Goal: Task Accomplishment & Management: Use online tool/utility

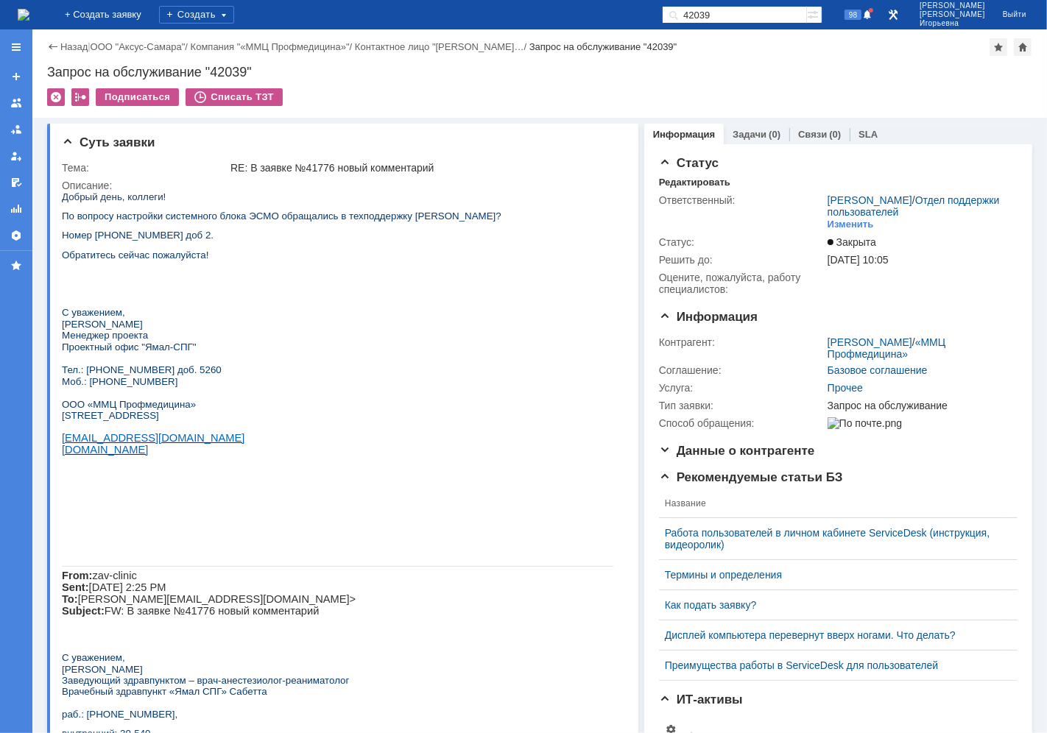
click at [29, 12] on img at bounding box center [24, 15] width 12 height 12
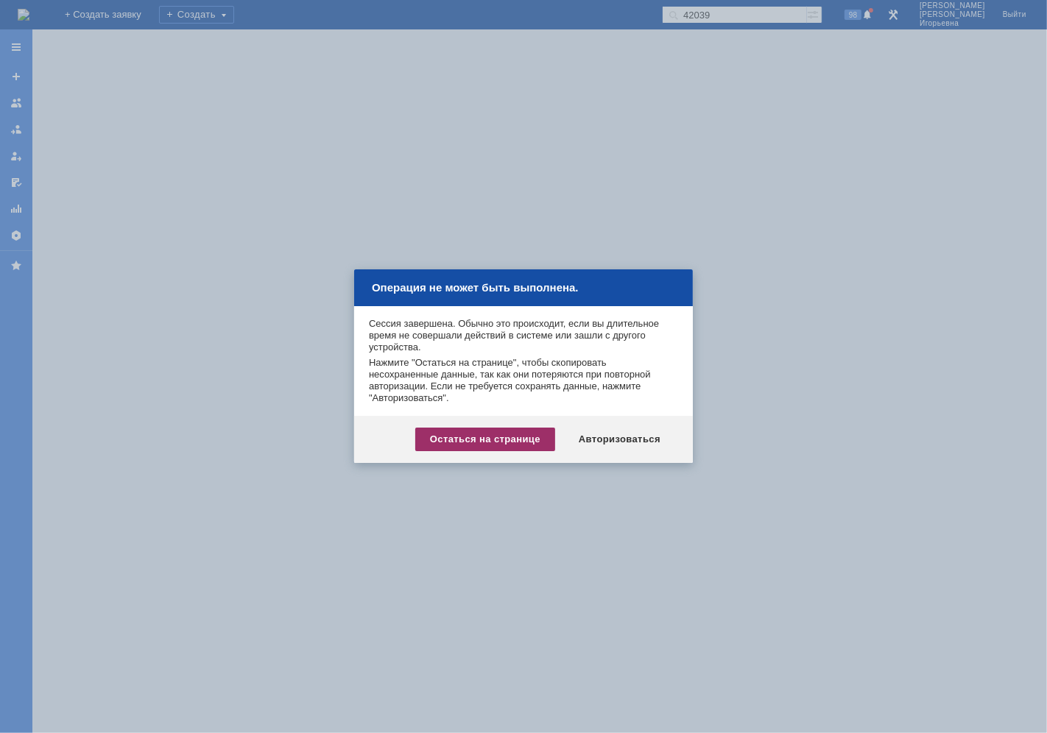
click at [456, 438] on div "Остаться на странице" at bounding box center [485, 440] width 140 height 24
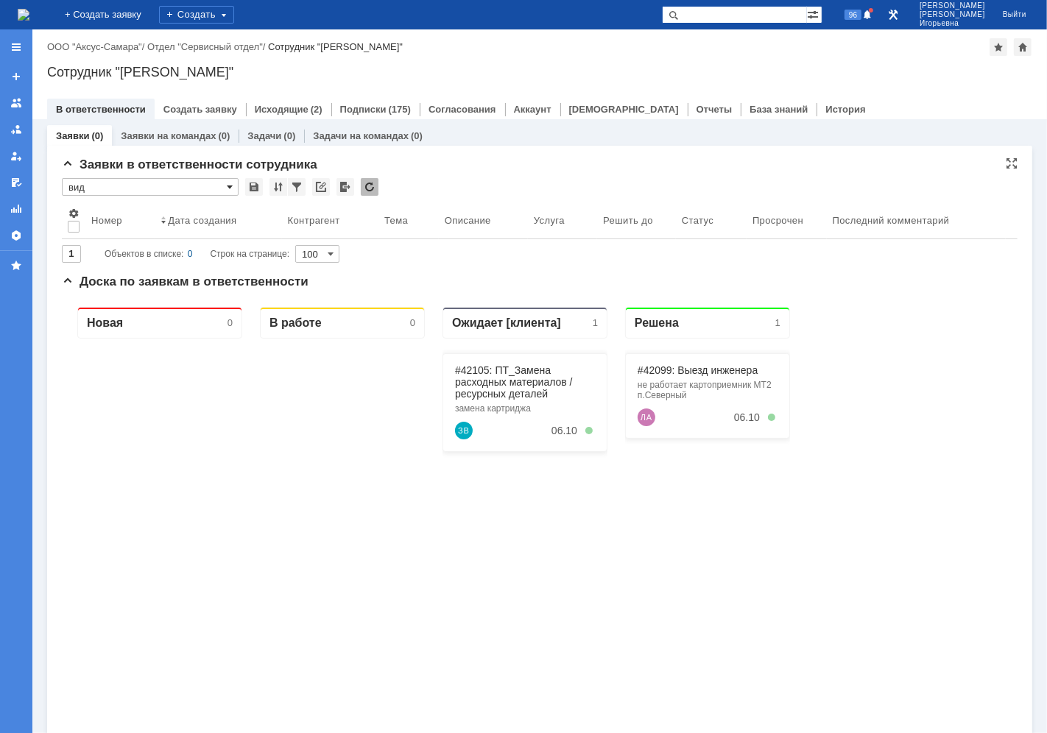
click at [231, 186] on span at bounding box center [230, 187] width 6 height 12
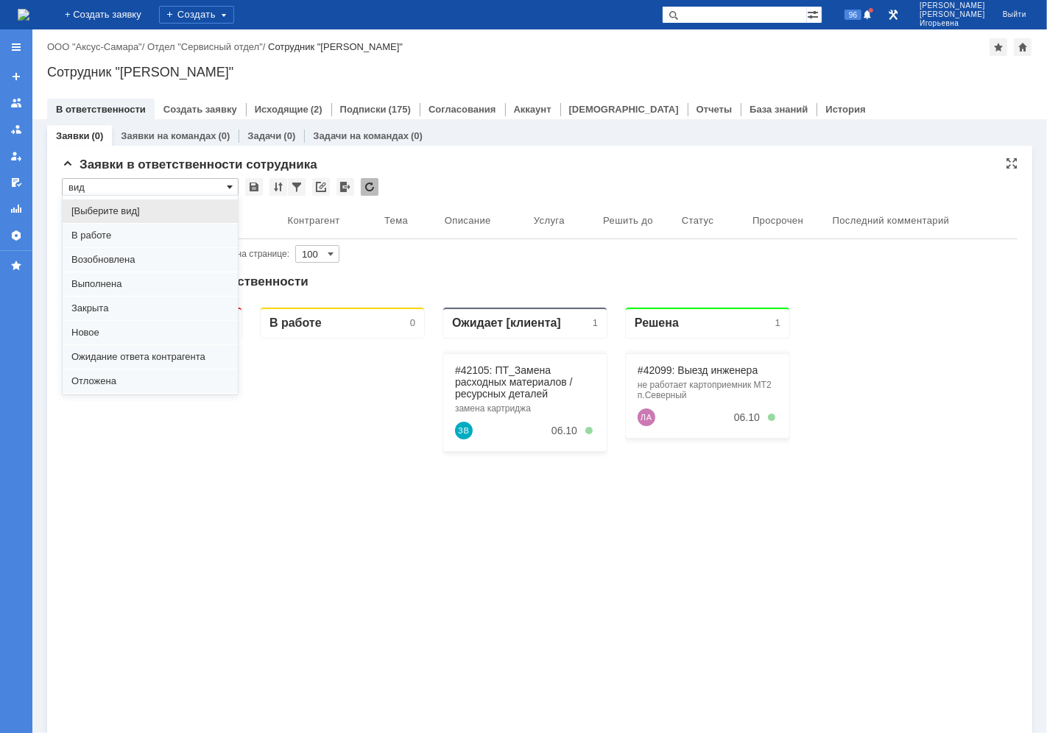
scroll to position [40, 0]
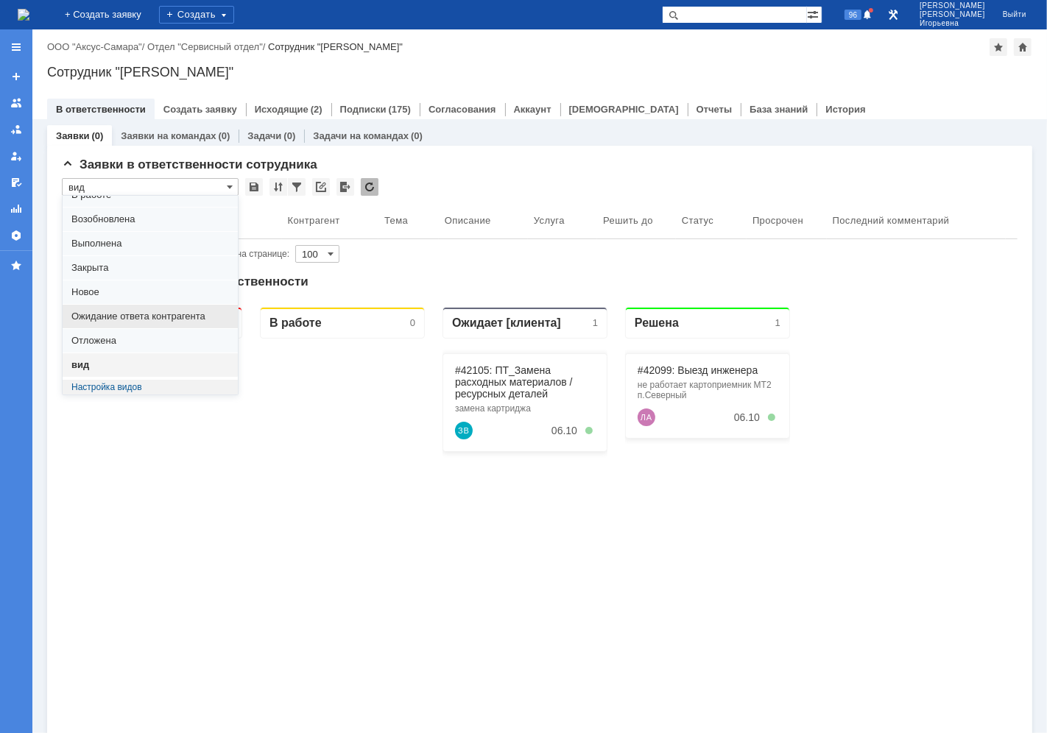
click at [113, 311] on span "Ожидание ответа контрагента" at bounding box center [150, 317] width 158 height 12
type input "Ожидание ответа контрагента"
type input "20"
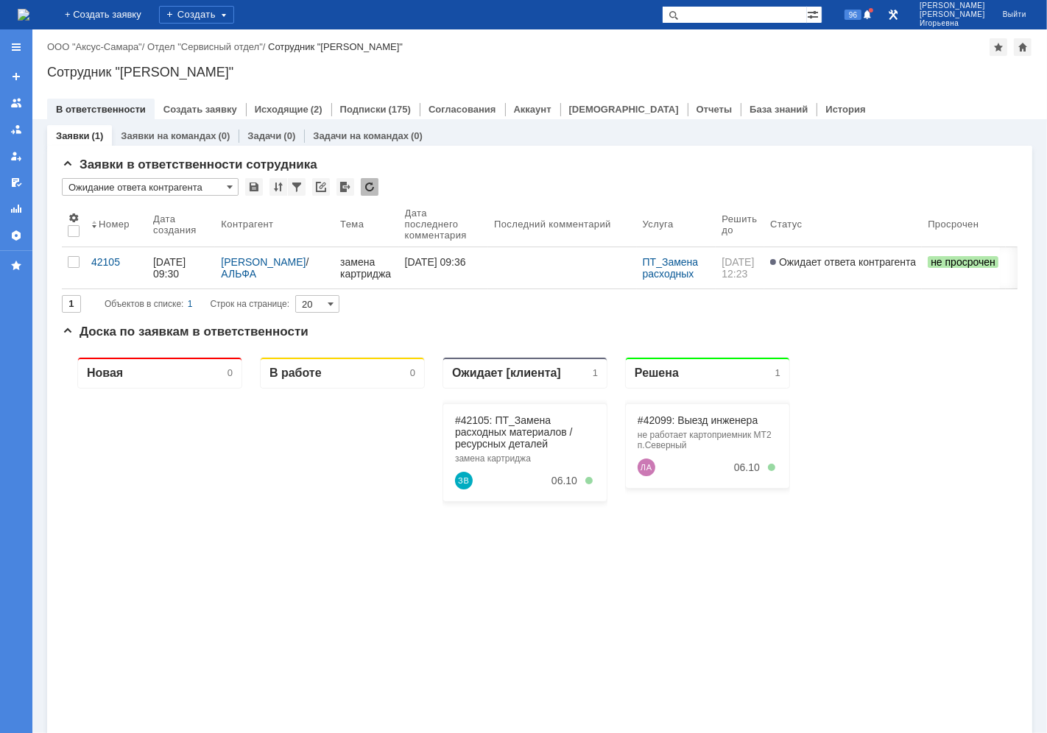
scroll to position [0, 0]
type input "Ожидание ответа контрагента"
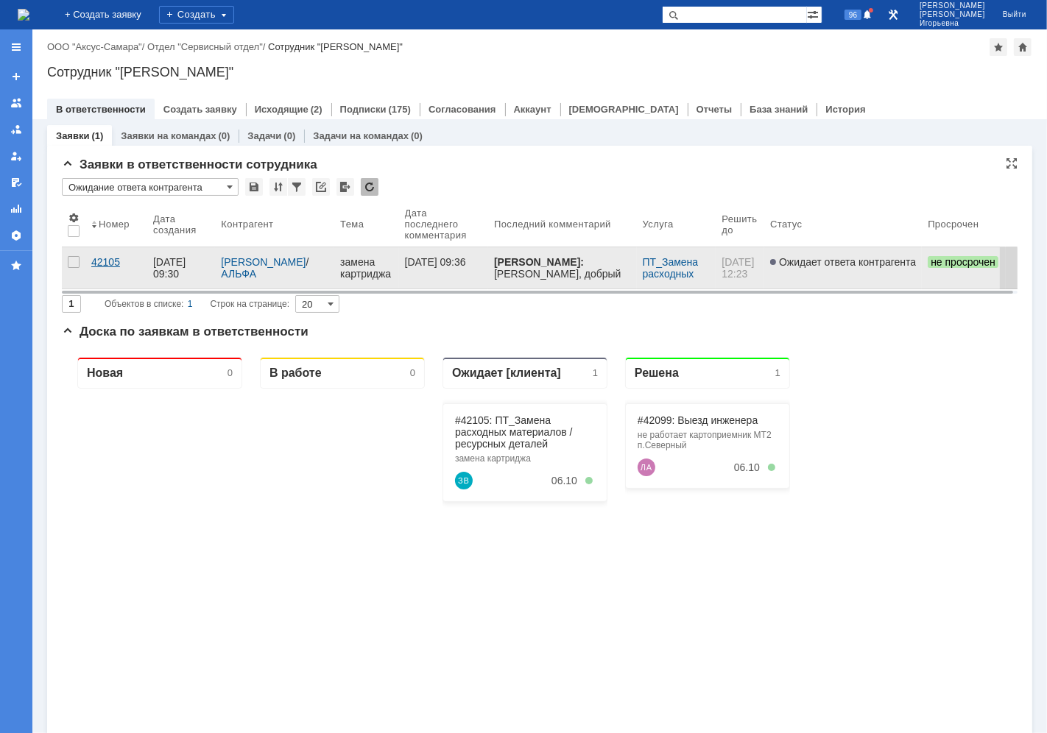
click at [107, 261] on div "42105" at bounding box center [116, 262] width 50 height 12
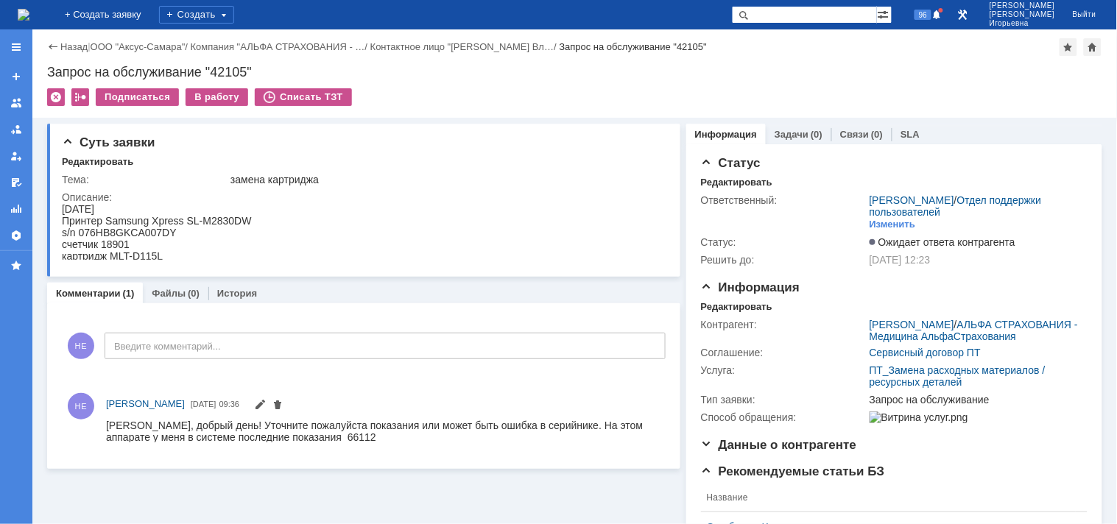
click at [29, 11] on img at bounding box center [24, 15] width 12 height 12
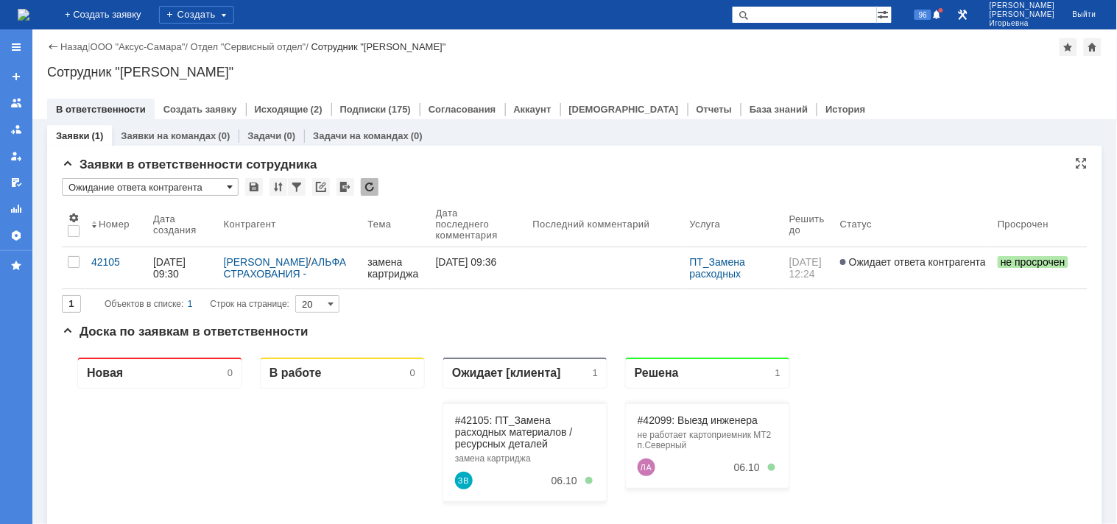
click at [231, 182] on span at bounding box center [230, 187] width 6 height 12
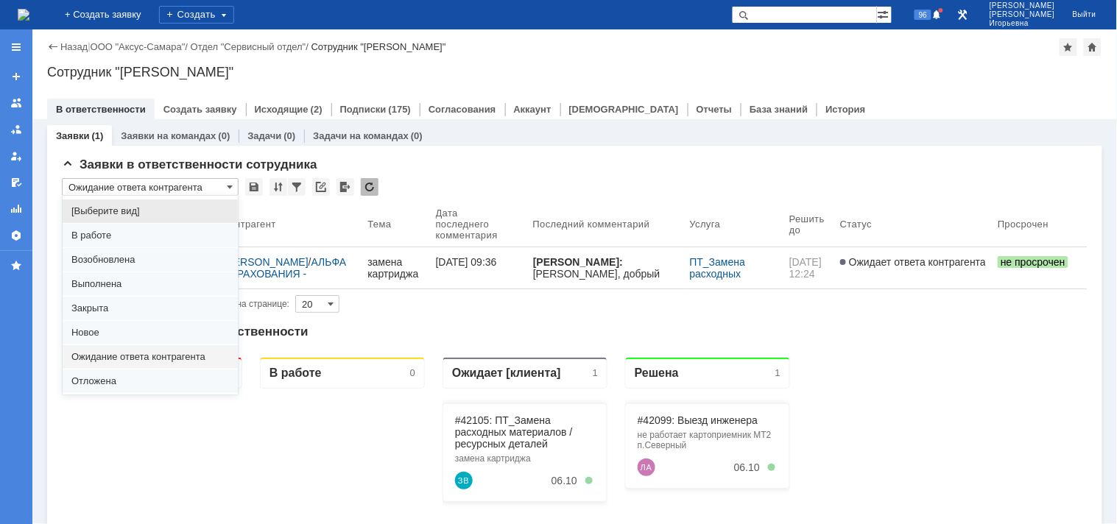
scroll to position [40, 0]
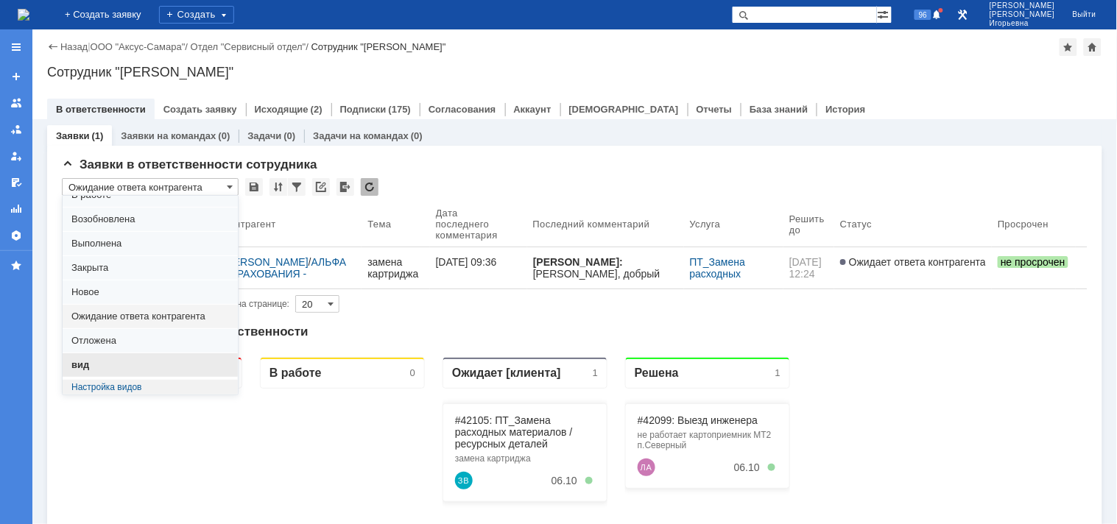
click at [94, 368] on span "вид" at bounding box center [150, 365] width 158 height 12
type input "вид"
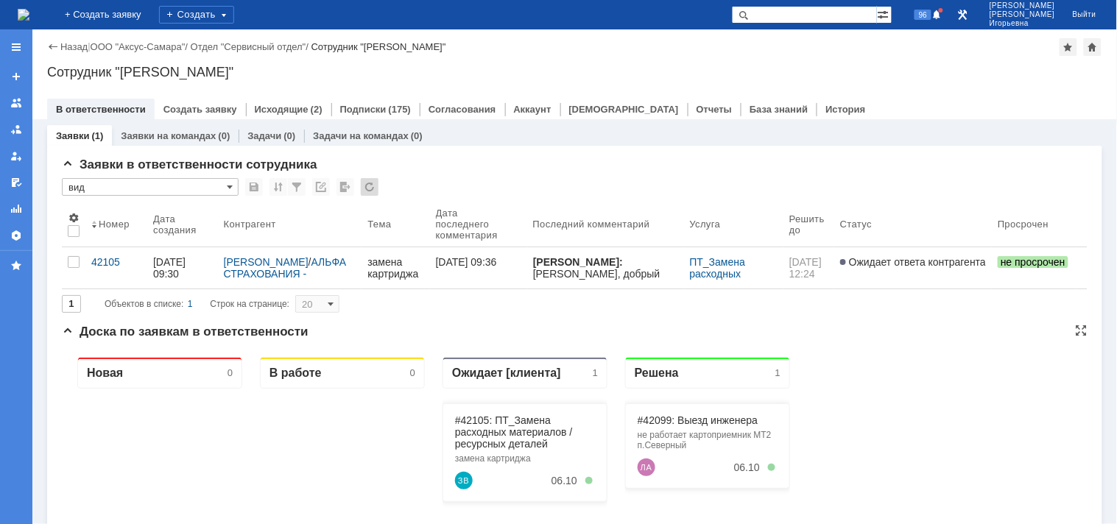
type input "100"
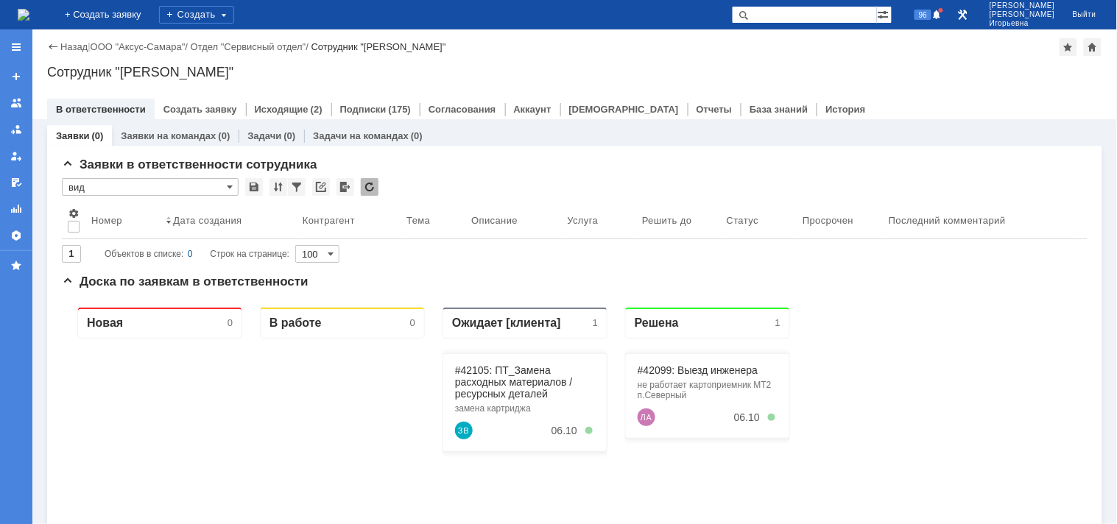
type input "вид"
